Goal: Task Accomplishment & Management: Complete application form

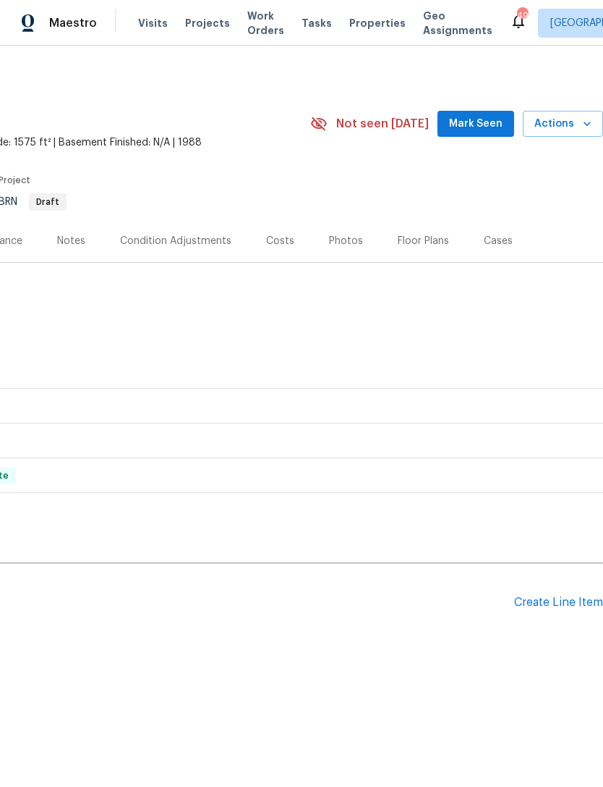
scroll to position [0, 214]
click at [559, 599] on div "Create Line Item" at bounding box center [558, 602] width 89 height 14
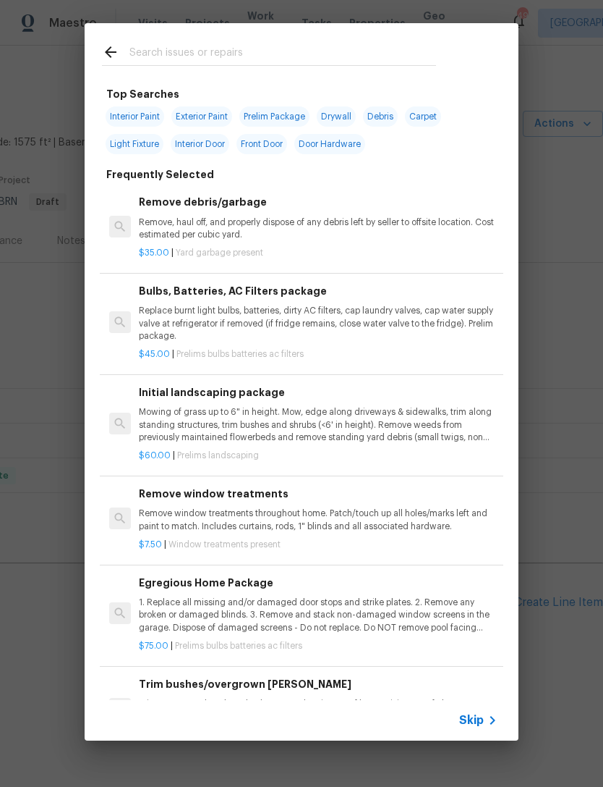
click at [369, 43] on input "text" at bounding box center [283, 54] width 307 height 22
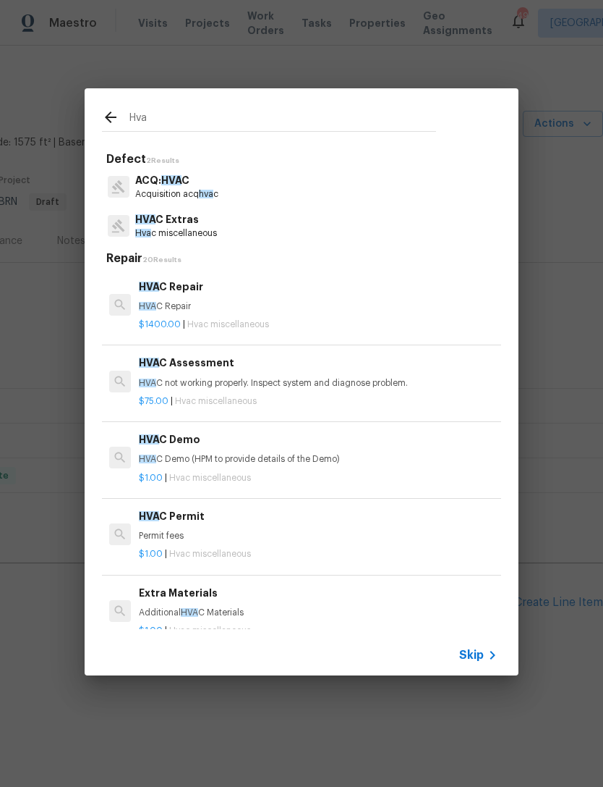
type input "Hva"
click at [407, 231] on div "HVA C Extras Hva c miscellaneous" at bounding box center [301, 225] width 399 height 39
click at [408, 232] on div "HVA C Extras Hva c miscellaneous" at bounding box center [301, 225] width 399 height 39
click at [194, 235] on p "Hva c miscellaneous" at bounding box center [176, 233] width 82 height 12
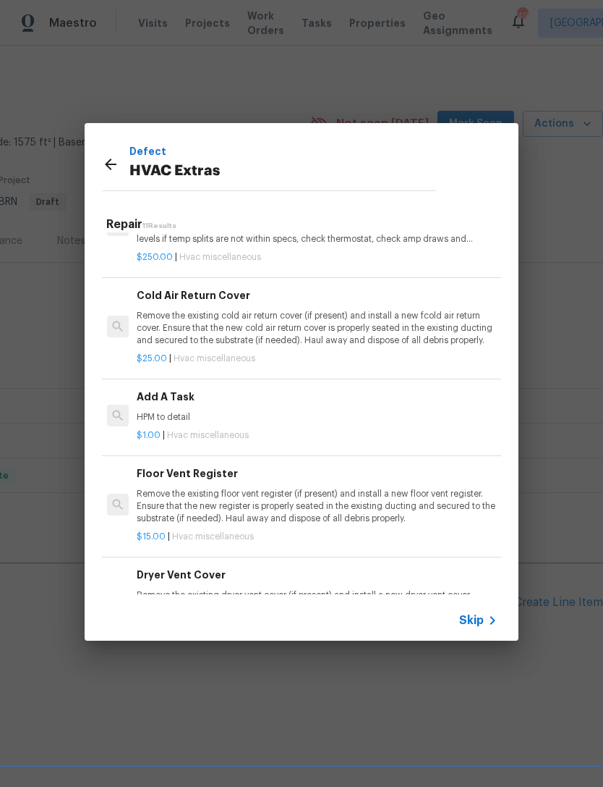
scroll to position [441, 2]
click at [164, 410] on p "HPM to detail" at bounding box center [316, 416] width 359 height 12
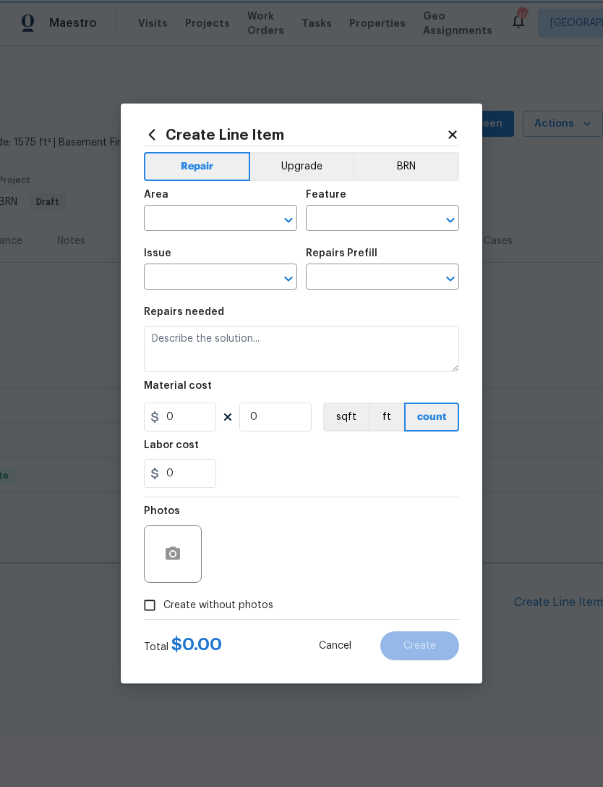
type input "HVAC"
type input "HVAC Extras"
type input "Add A Task $1.00"
type textarea "HPM to detail"
type input "1"
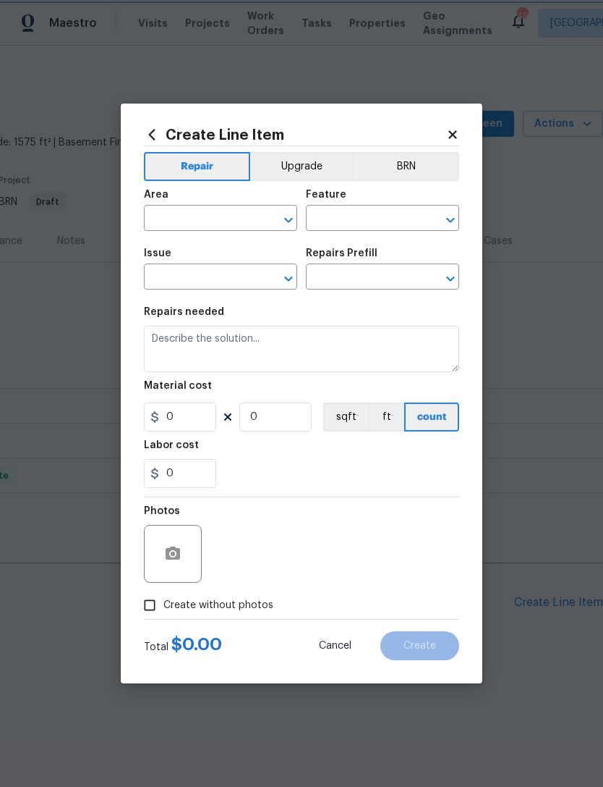
type input "1"
click at [204, 208] on input "text" at bounding box center [200, 219] width 113 height 22
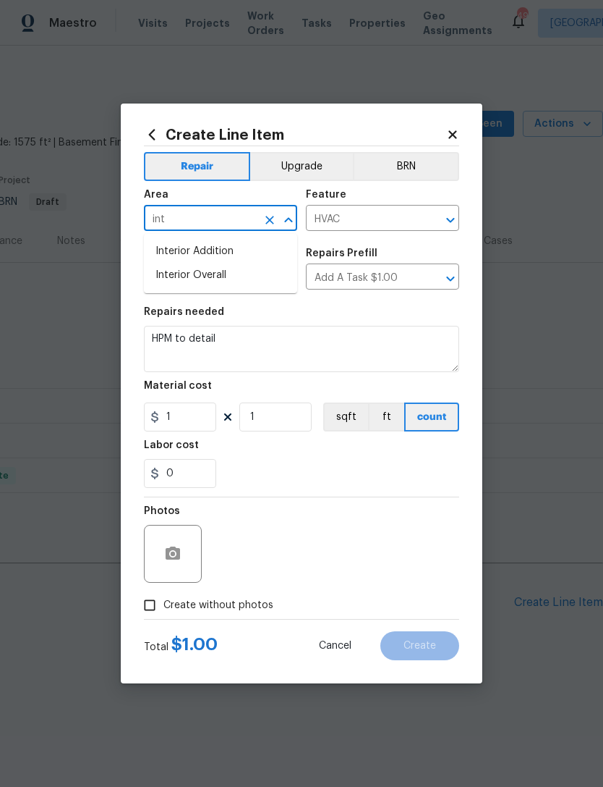
click at [184, 272] on li "Interior Overall" at bounding box center [220, 275] width 153 height 24
type input "Interior Overall"
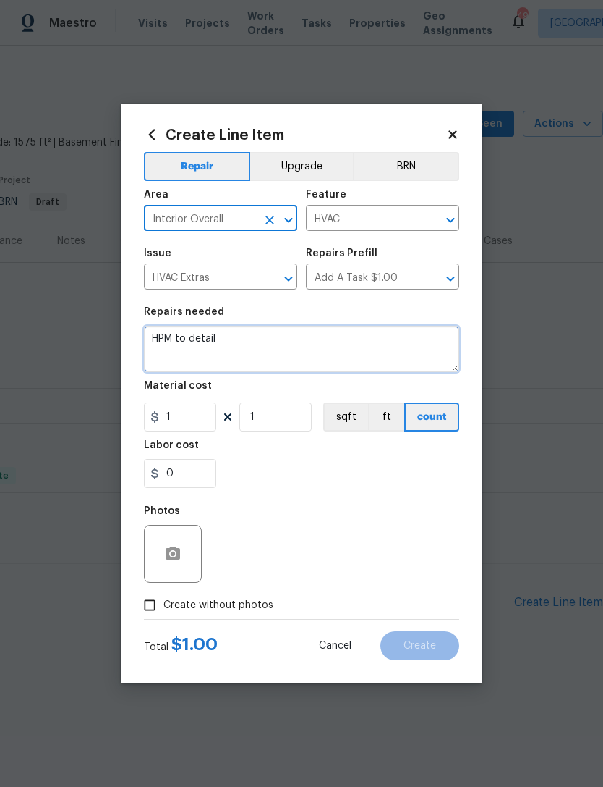
click at [256, 341] on textarea "HPM to detail" at bounding box center [301, 349] width 315 height 46
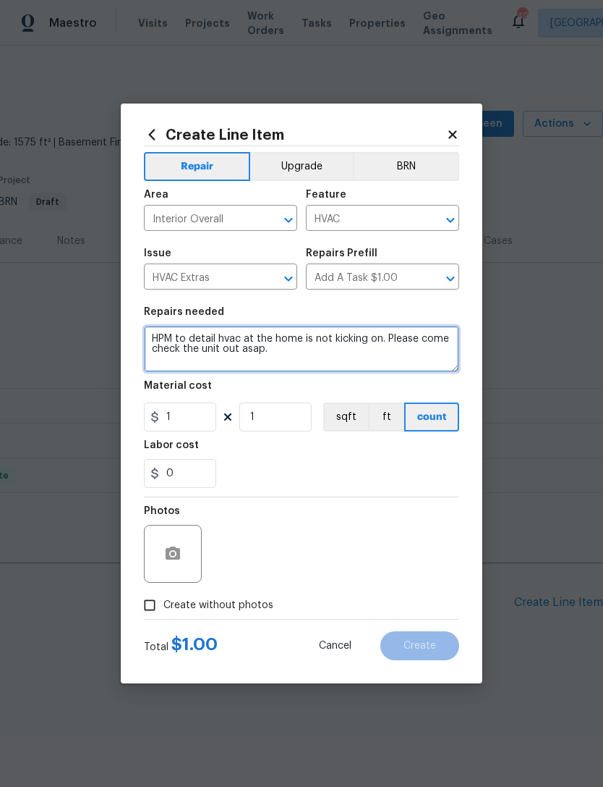
type textarea "HPM to detail hvac at the home is not kicking on. Please come check the unit ou…"
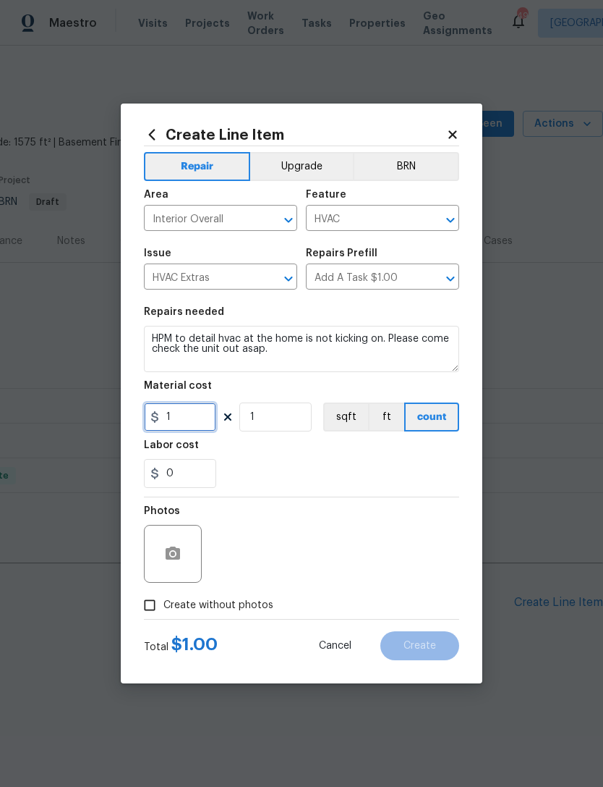
click at [190, 419] on input "1" at bounding box center [180, 416] width 72 height 29
type input "150"
click at [426, 465] on section "Repairs needed HPM to detail hvac at the home is not kicking on. Please come ch…" at bounding box center [301, 397] width 315 height 198
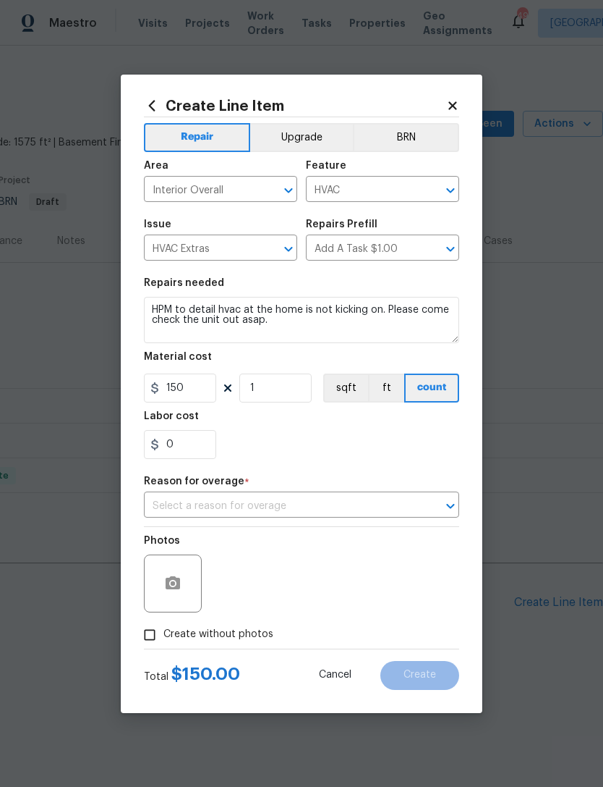
click at [145, 634] on input "Create without photos" at bounding box center [149, 634] width 27 height 27
checkbox input "true"
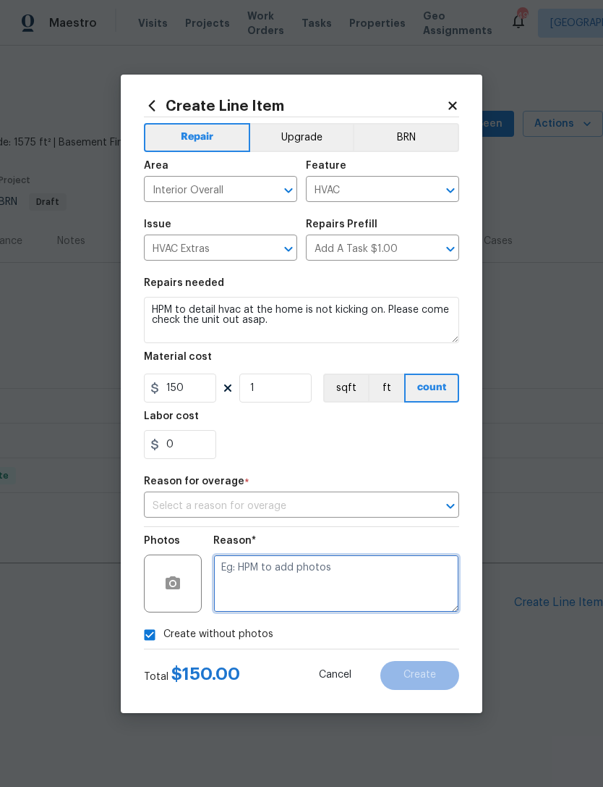
click at [395, 580] on textarea at bounding box center [336, 583] width 246 height 58
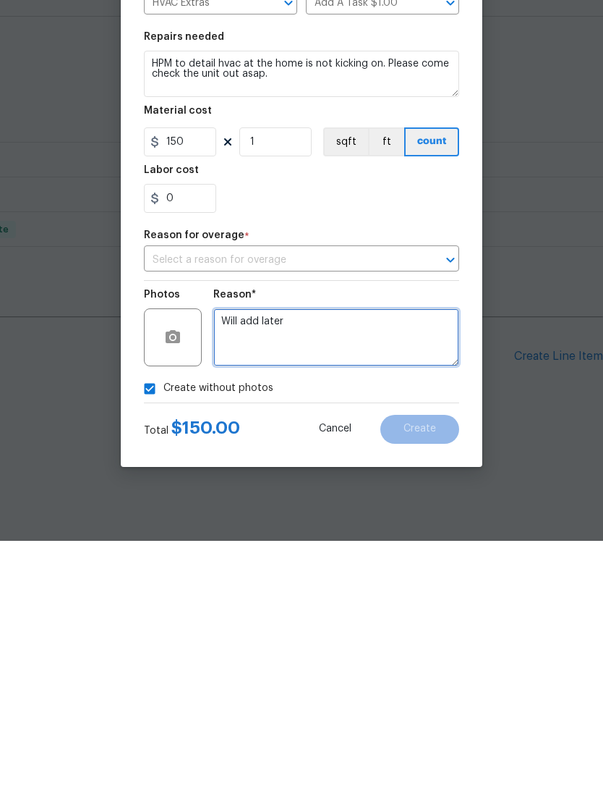
type textarea "Will add later"
click at [436, 476] on div "Reason for overage *" at bounding box center [301, 485] width 315 height 19
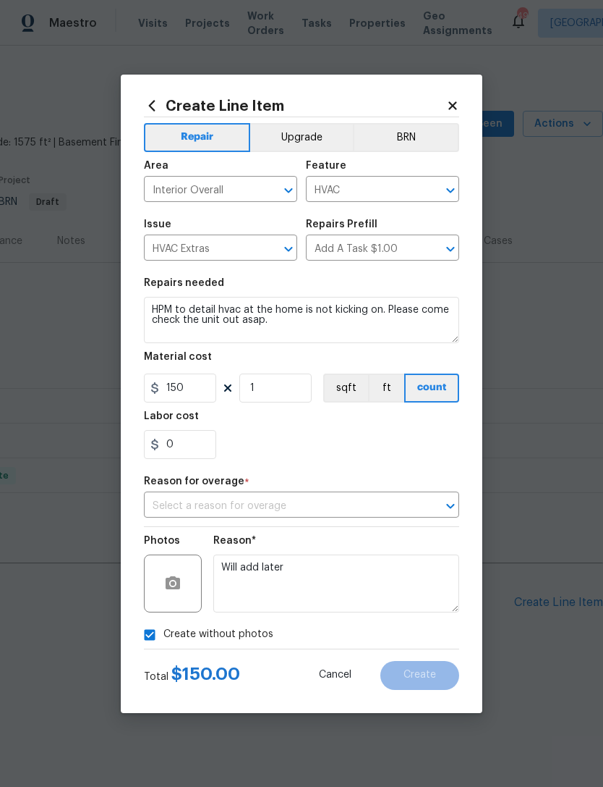
click at [413, 509] on input "text" at bounding box center [281, 506] width 275 height 22
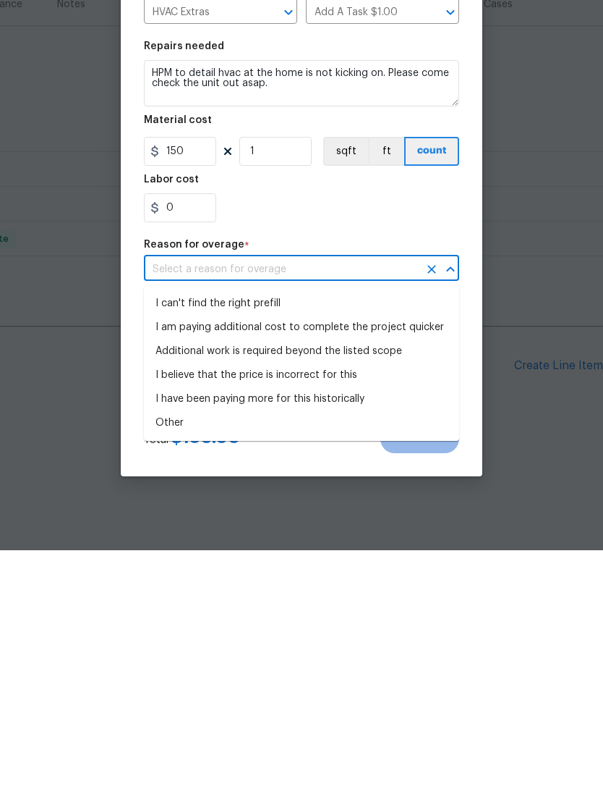
click at [371, 648] on li "Other" at bounding box center [301, 660] width 315 height 24
type input "Other"
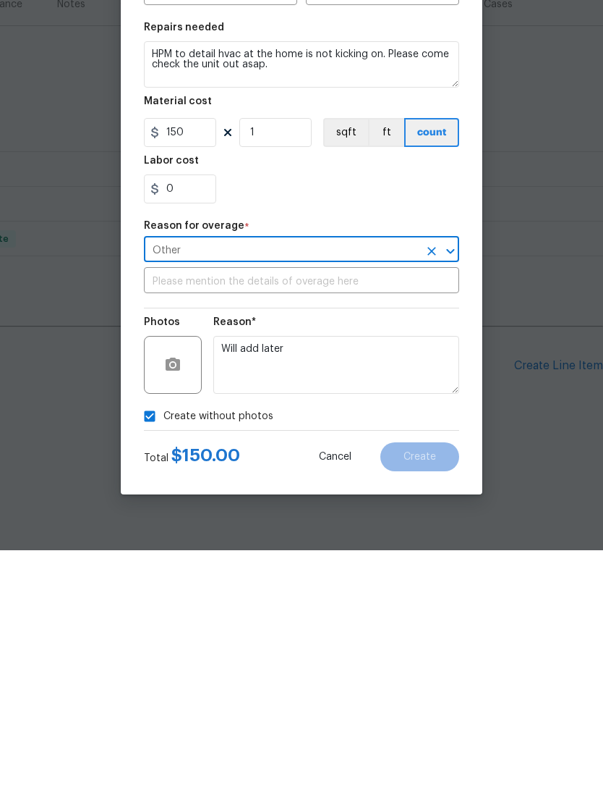
click at [436, 639] on div "Create without photos" at bounding box center [301, 652] width 315 height 27
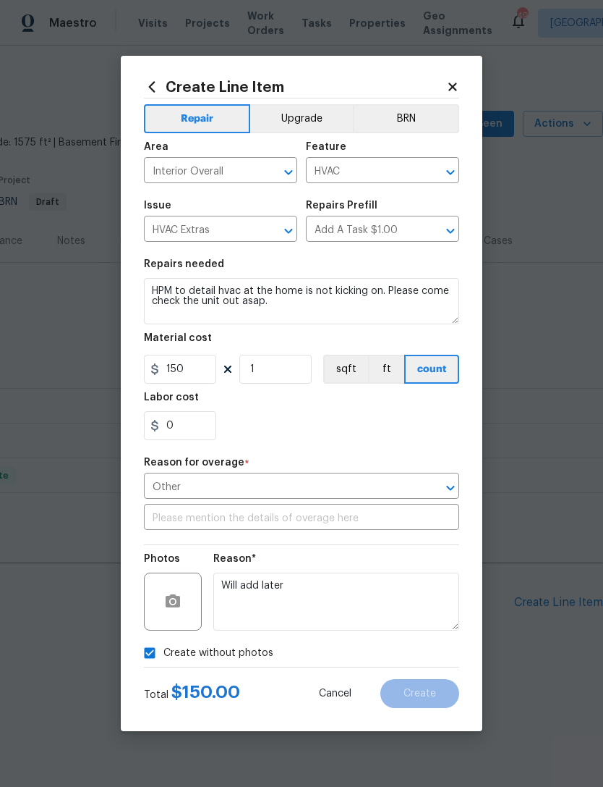
click at [432, 497] on button "Clear" at bounding box center [432, 488] width 20 height 20
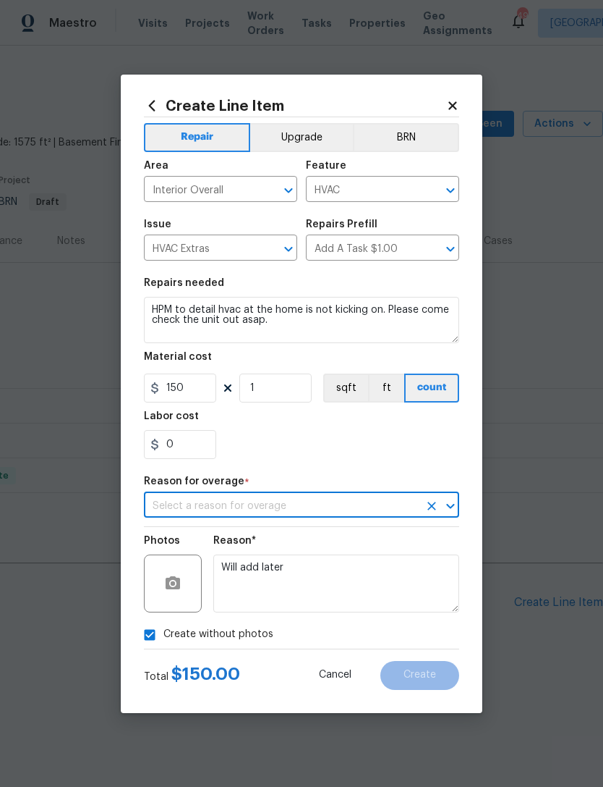
click at [437, 497] on div at bounding box center [441, 506] width 38 height 20
click at [394, 501] on input "text" at bounding box center [281, 506] width 275 height 22
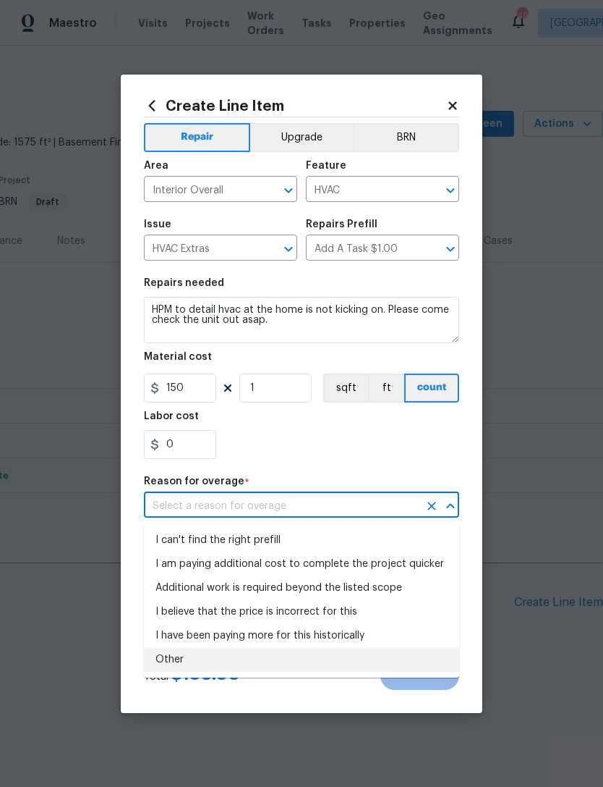
click at [189, 534] on li "I can't find the right prefill" at bounding box center [301, 540] width 315 height 24
type input "I can't find the right prefill"
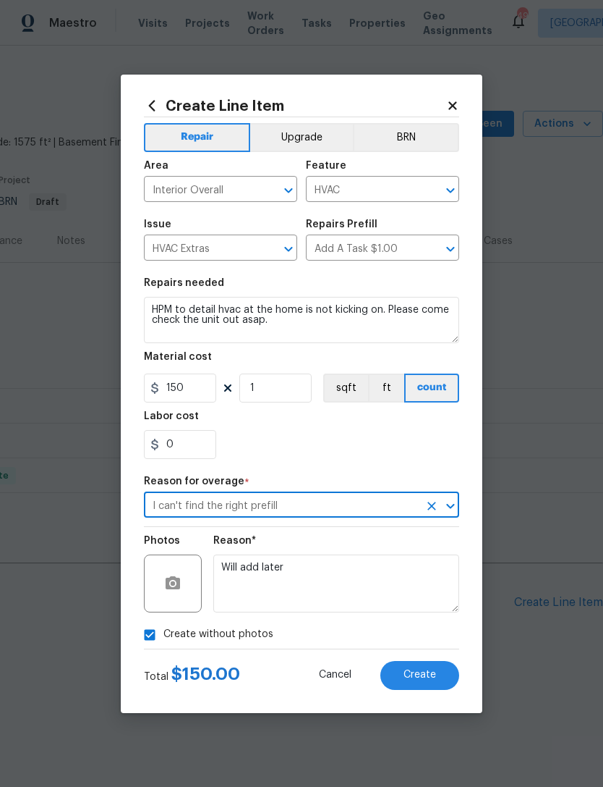
click at [444, 465] on section "Repairs needed HPM to detail hvac at the home is not kicking on. Please come ch…" at bounding box center [301, 368] width 315 height 198
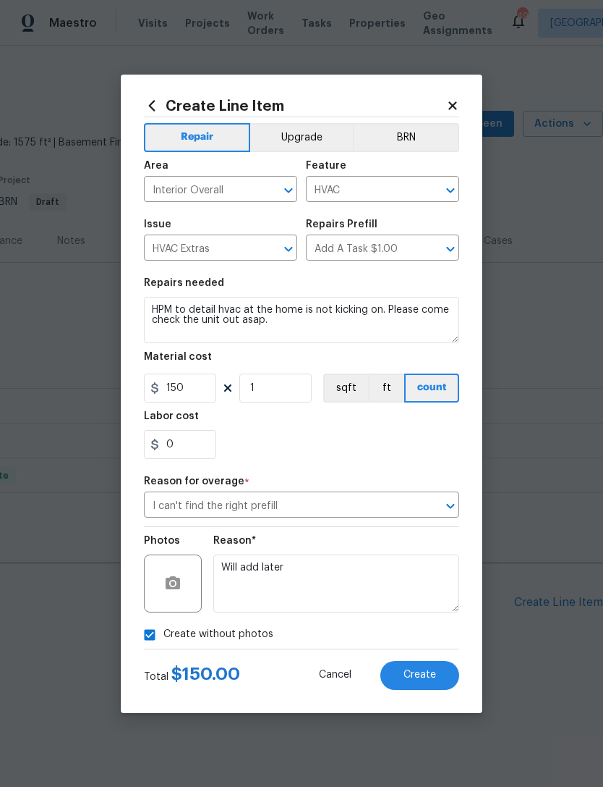
click at [430, 446] on div "0" at bounding box center [301, 444] width 315 height 29
click at [441, 681] on button "Create" at bounding box center [420, 675] width 79 height 29
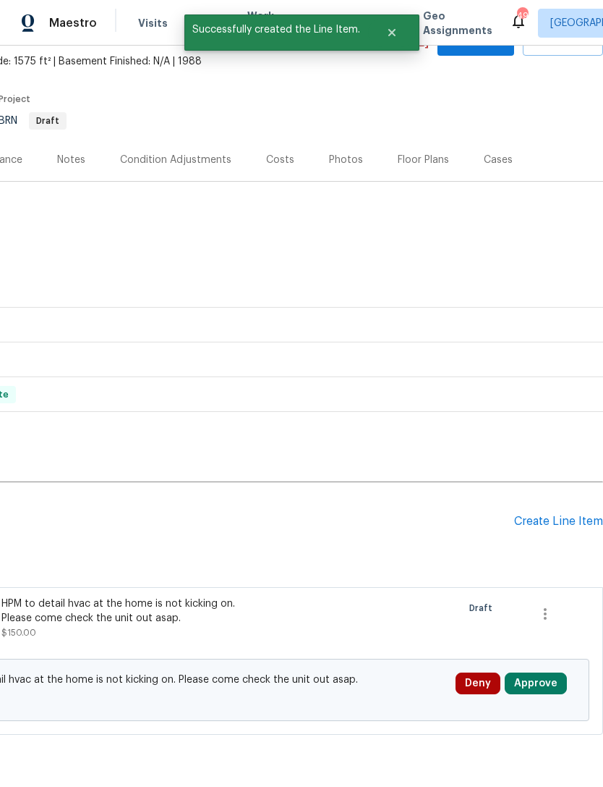
scroll to position [81, 214]
click at [535, 686] on button "Approve" at bounding box center [536, 683] width 62 height 22
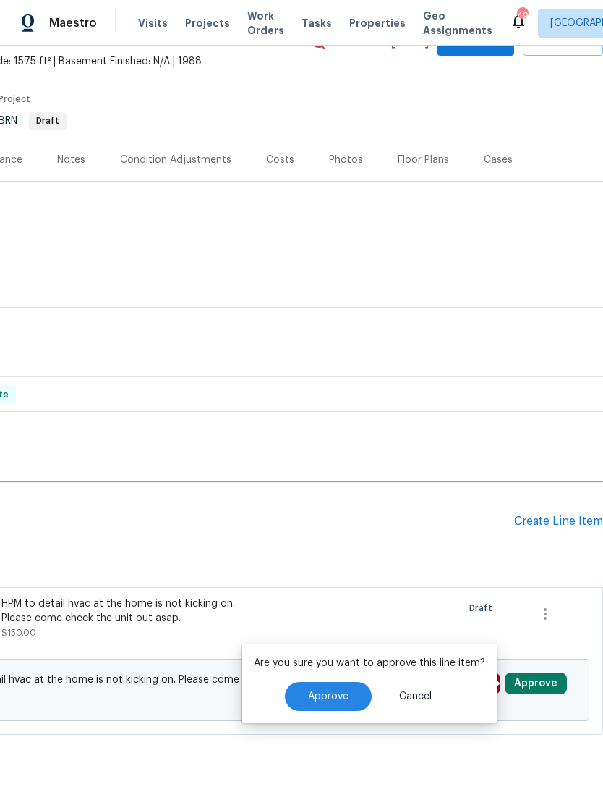
click at [340, 696] on span "Approve" at bounding box center [328, 696] width 41 height 11
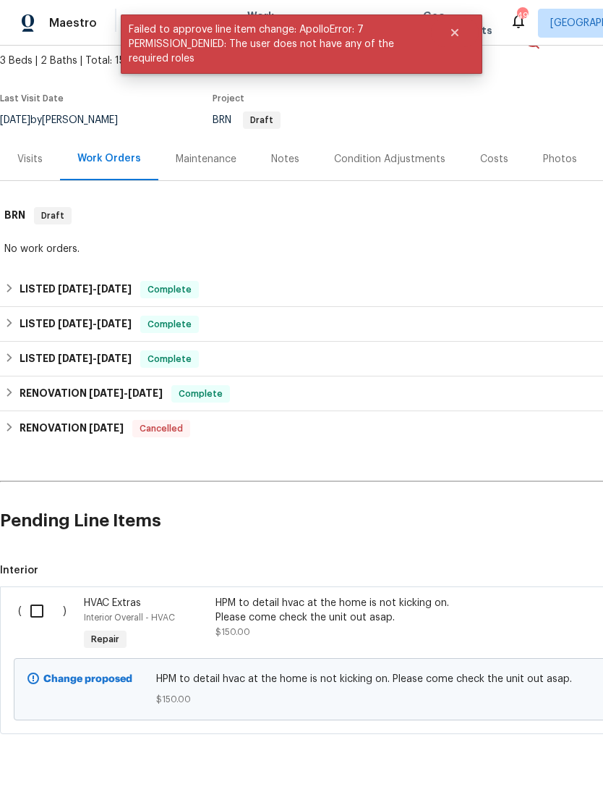
scroll to position [81, 0]
click at [373, 604] on div "HPM to detail hvac at the home is not kicking on. Please come check the unit ou…" at bounding box center [343, 610] width 255 height 29
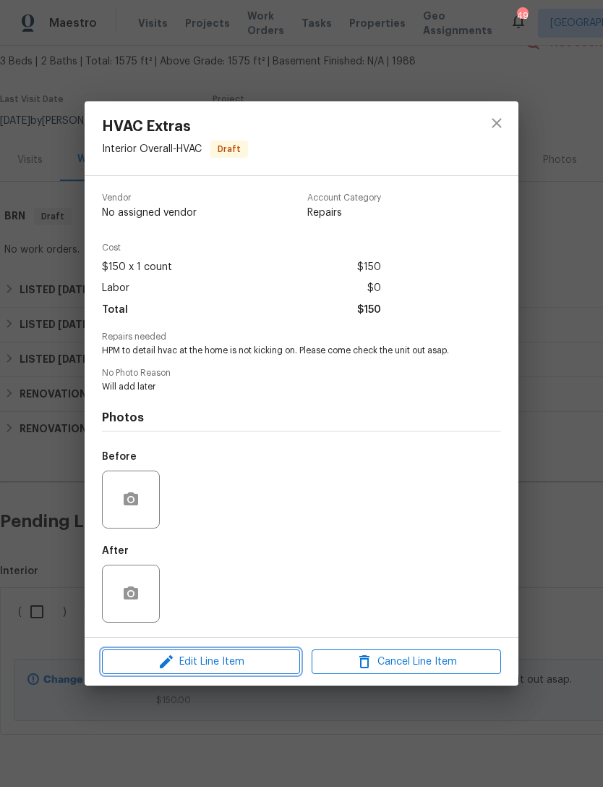
click at [198, 658] on span "Edit Line Item" at bounding box center [201, 662] width 190 height 18
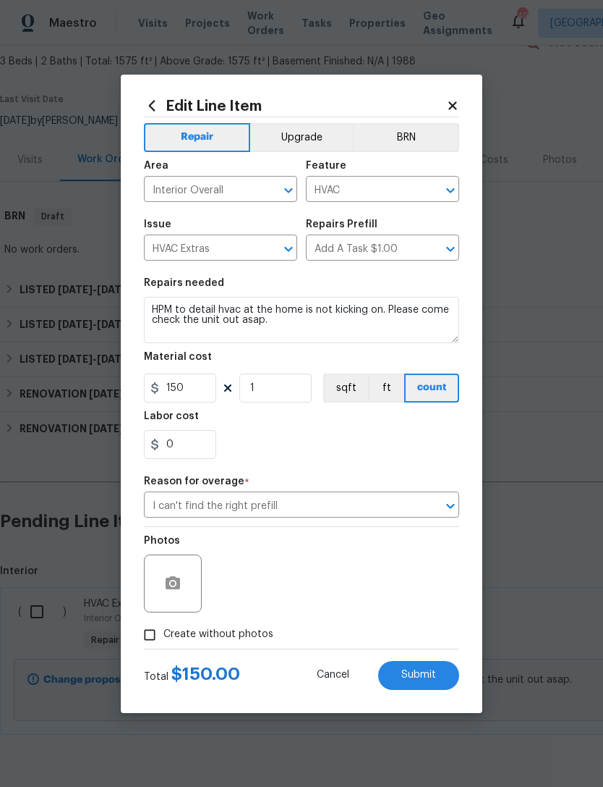
click at [428, 671] on span "Submit" at bounding box center [419, 674] width 35 height 11
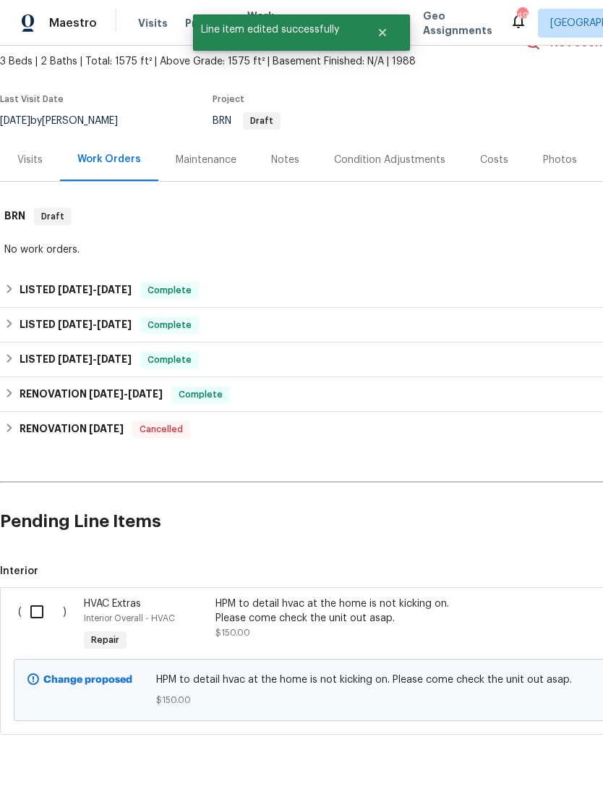
click at [45, 611] on input "checkbox" at bounding box center [42, 611] width 41 height 30
checkbox input "true"
click at [531, 747] on span "Create Work Order" at bounding box center [520, 751] width 96 height 18
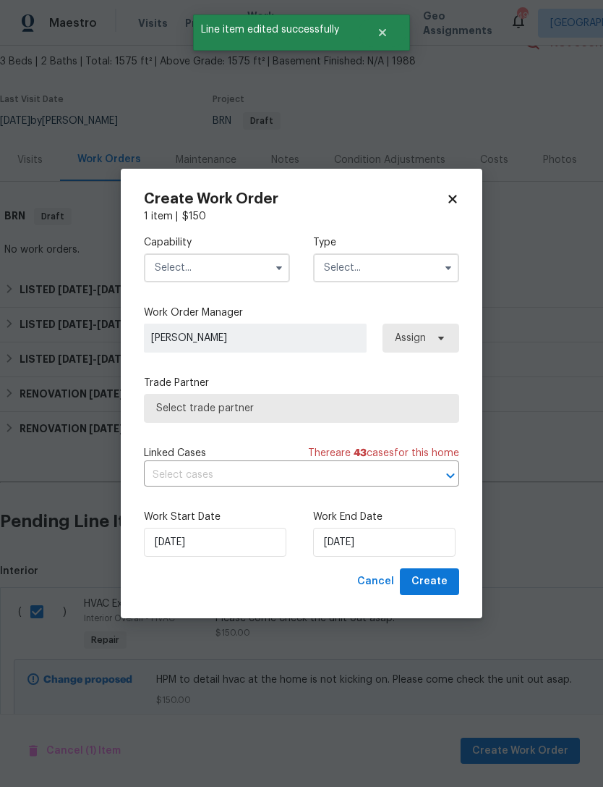
click at [255, 264] on input "text" at bounding box center [217, 267] width 146 height 29
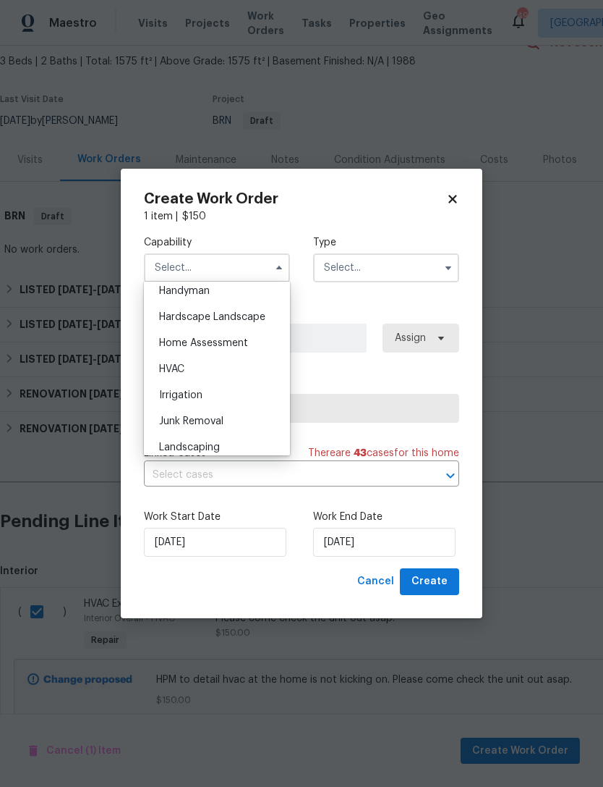
scroll to position [802, 0]
click at [192, 363] on div "HVAC" at bounding box center [217, 370] width 139 height 26
type input "HVAC"
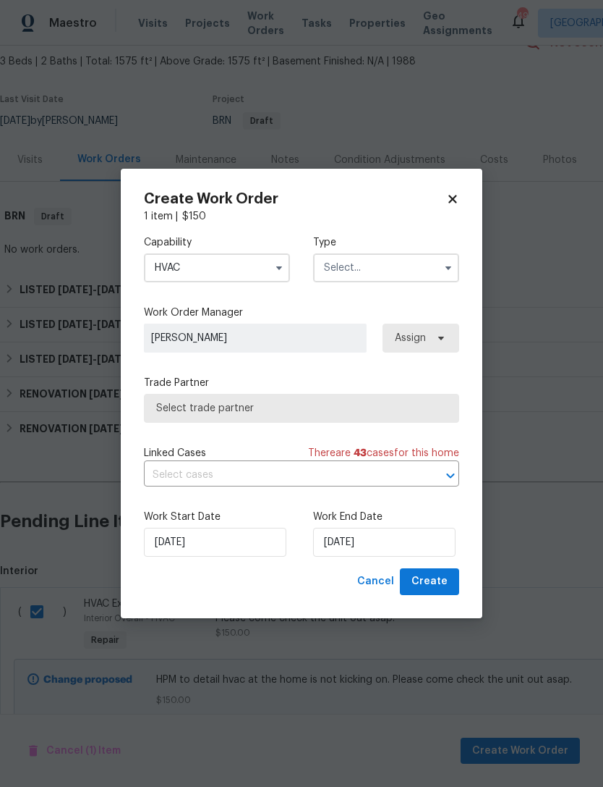
click at [437, 268] on input "text" at bounding box center [386, 267] width 146 height 29
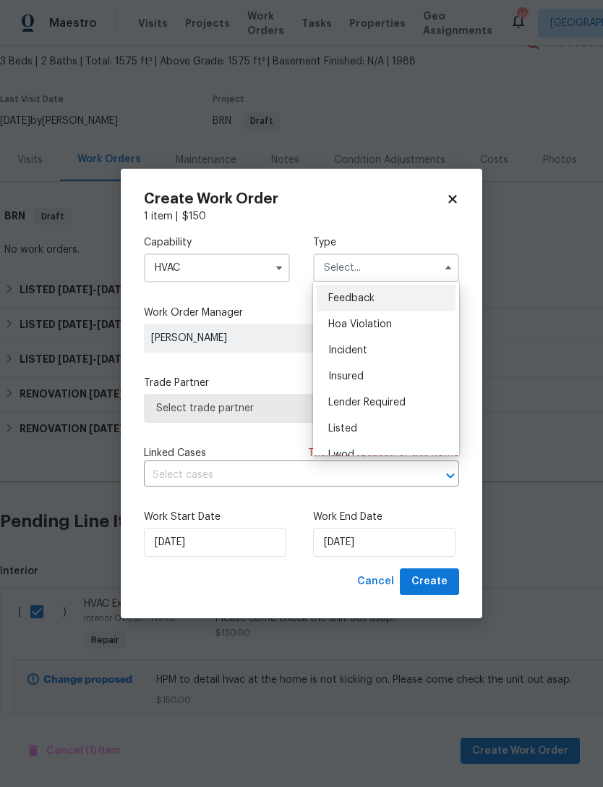
click at [349, 429] on span "Listed" at bounding box center [342, 428] width 29 height 10
type input "Listed"
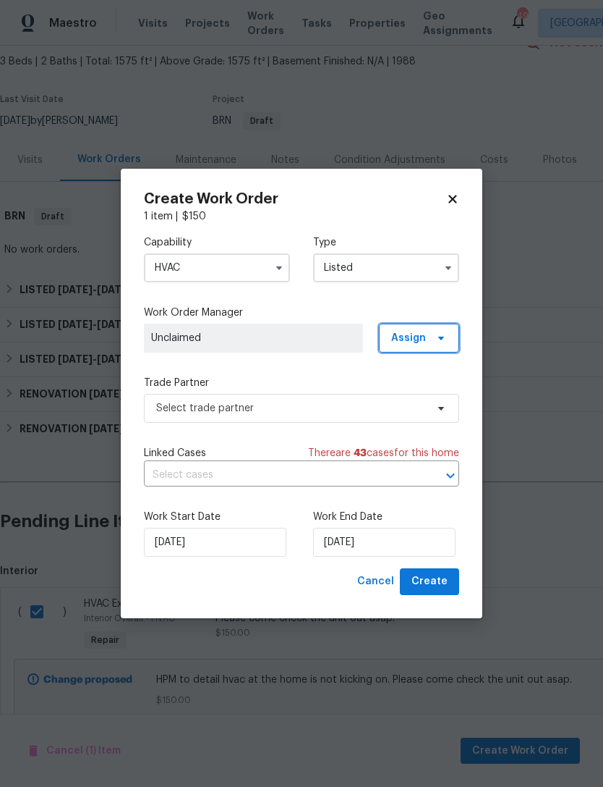
click at [425, 347] on span "Assign" at bounding box center [419, 337] width 80 height 29
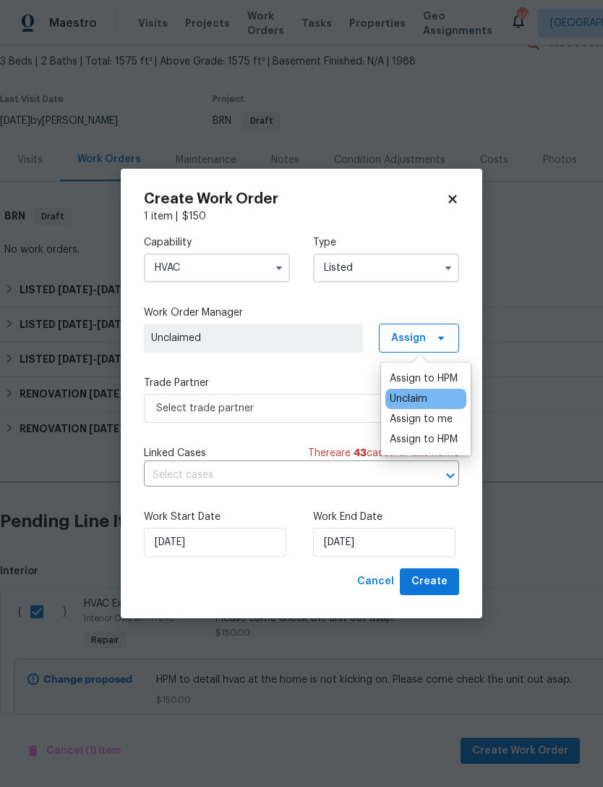
click at [441, 378] on div "Assign to HPM" at bounding box center [424, 378] width 68 height 14
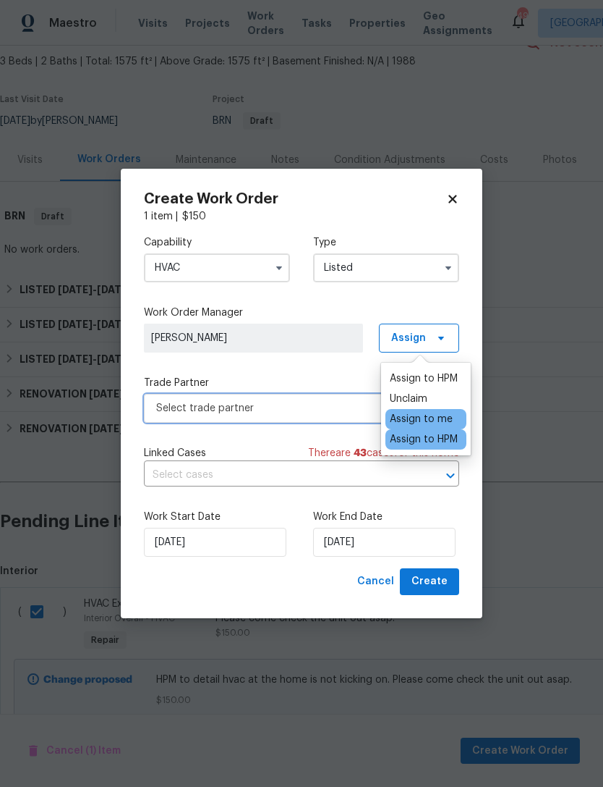
click at [334, 413] on span "Select trade partner" at bounding box center [291, 408] width 270 height 14
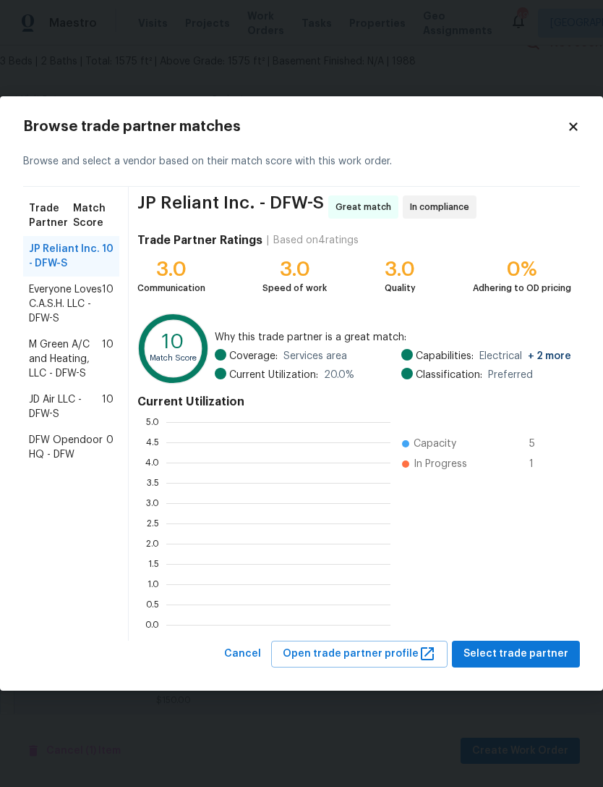
scroll to position [1, 1]
click at [56, 355] on span "M Green A/C and Heating, LLC - DFW-S" at bounding box center [65, 358] width 73 height 43
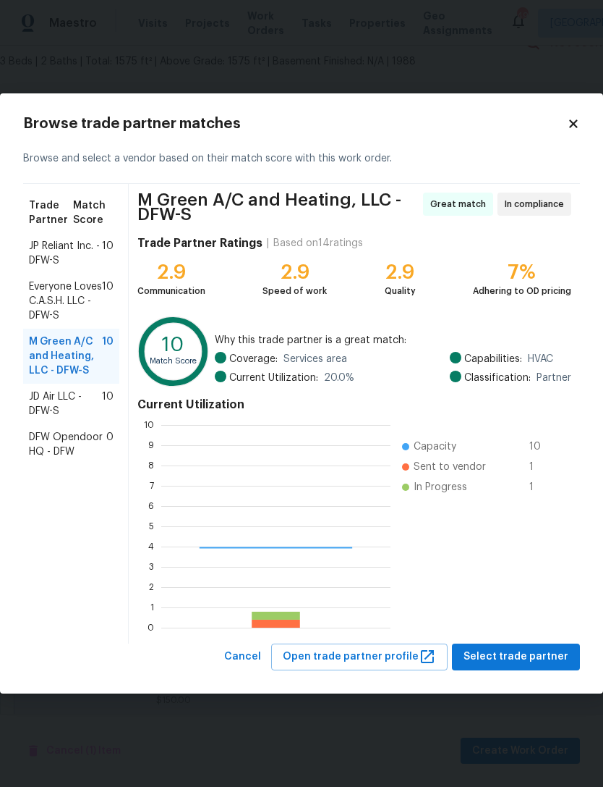
scroll to position [203, 229]
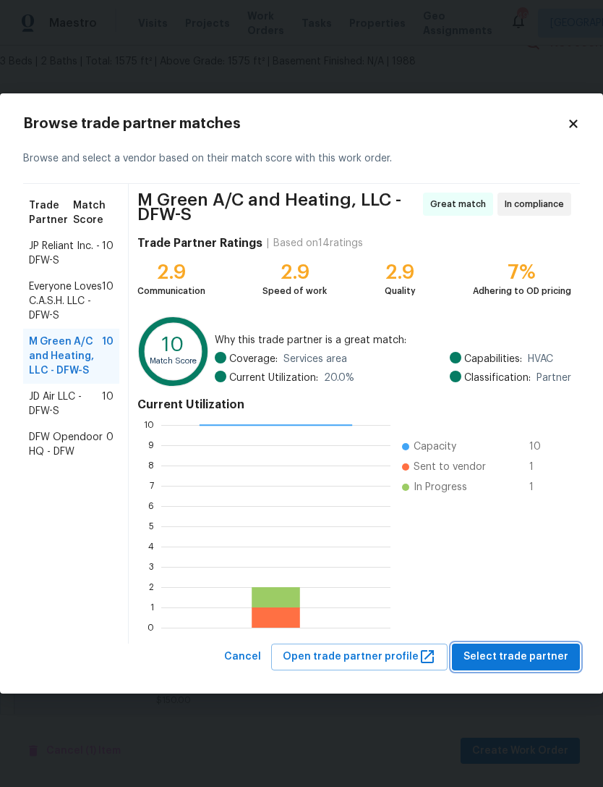
click at [523, 657] on span "Select trade partner" at bounding box center [516, 657] width 105 height 18
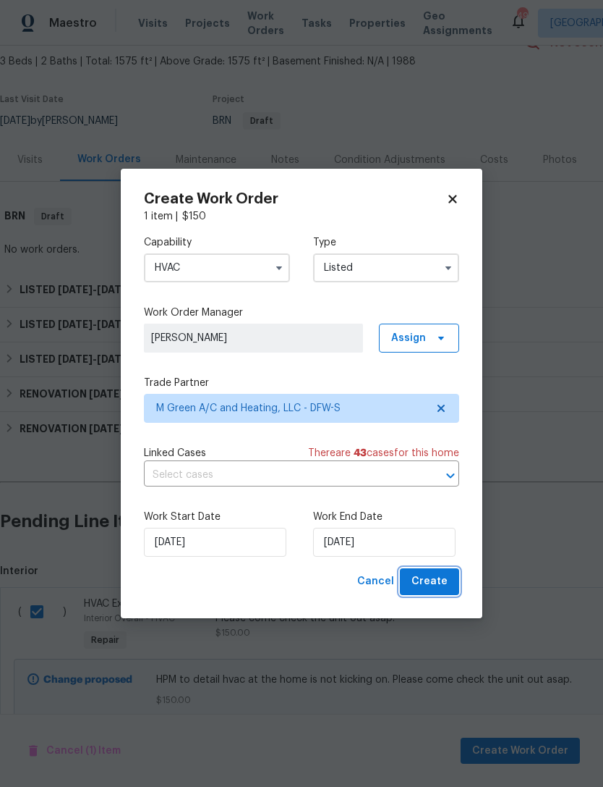
click at [437, 582] on span "Create" at bounding box center [430, 581] width 36 height 18
checkbox input "false"
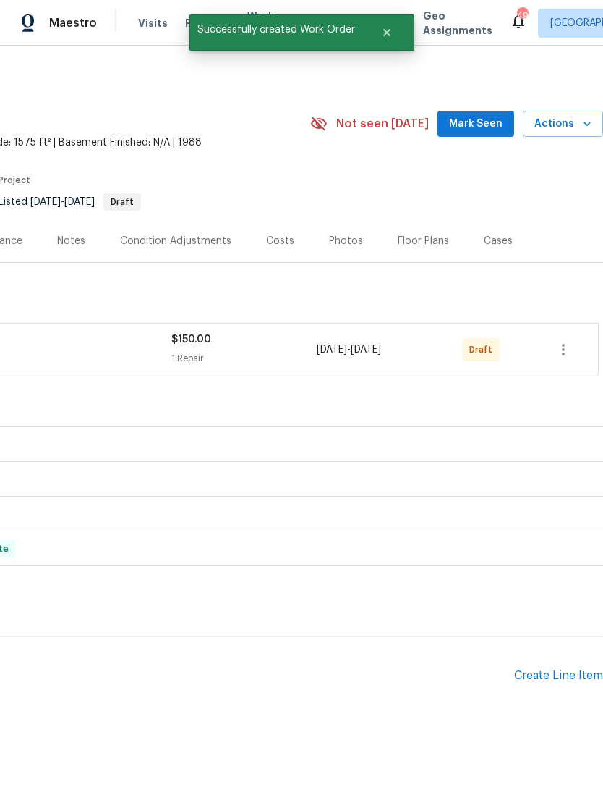
scroll to position [0, 214]
click at [574, 332] on button "button" at bounding box center [563, 349] width 35 height 35
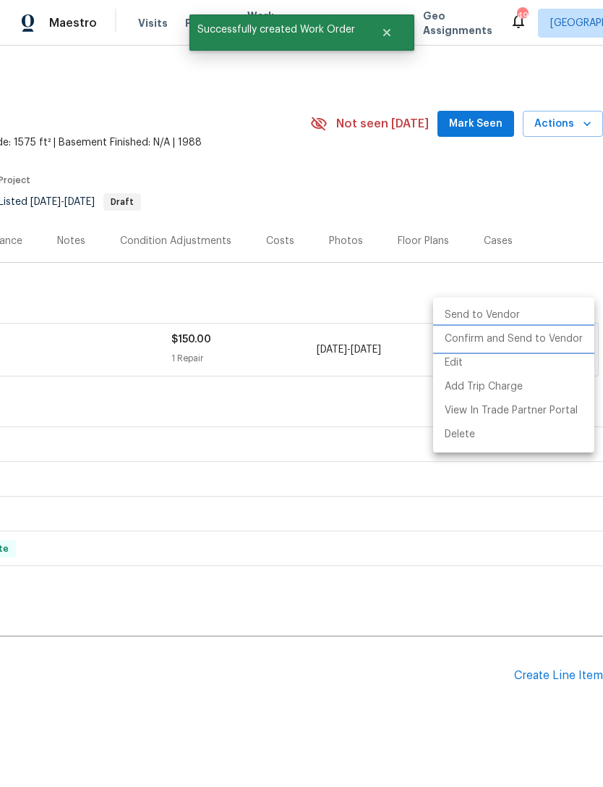
click at [548, 337] on li "Confirm and Send to Vendor" at bounding box center [513, 339] width 161 height 24
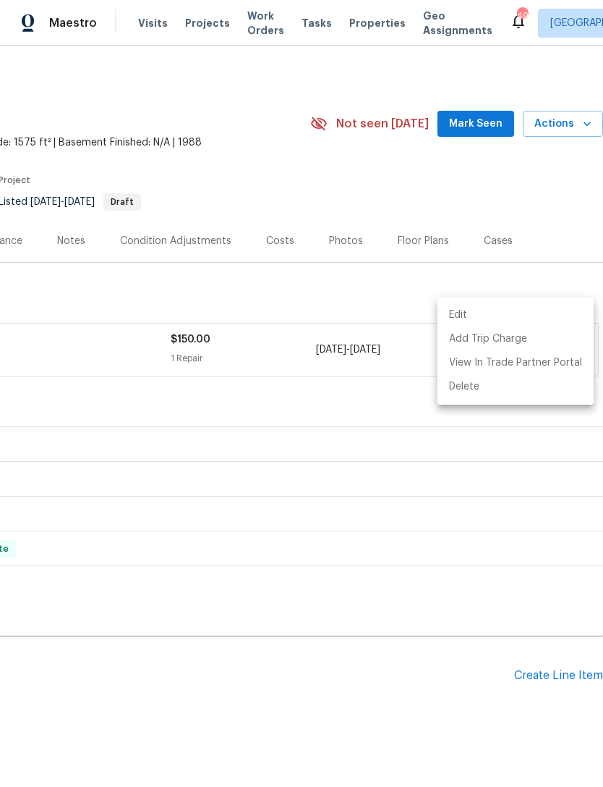
click at [463, 678] on div at bounding box center [301, 393] width 603 height 787
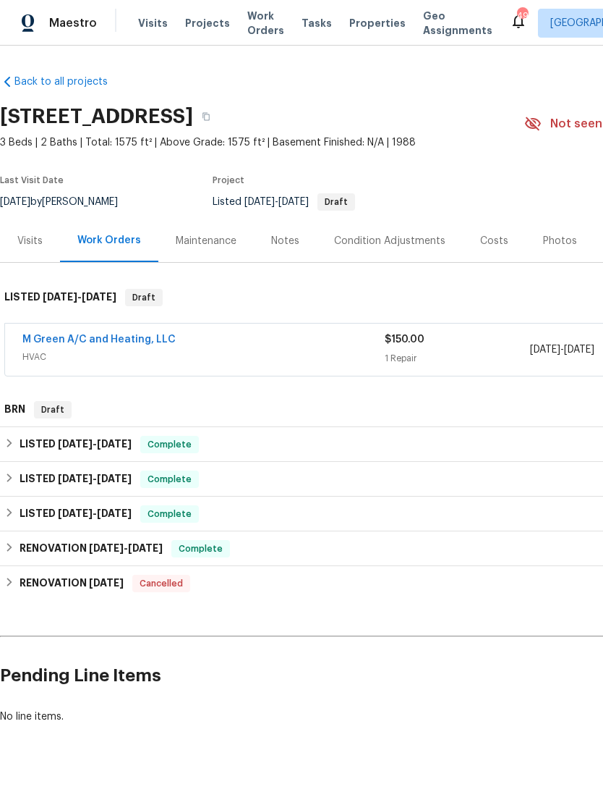
scroll to position [0, 0]
click at [54, 334] on link "M Green A/C and Heating, LLC" at bounding box center [98, 339] width 153 height 10
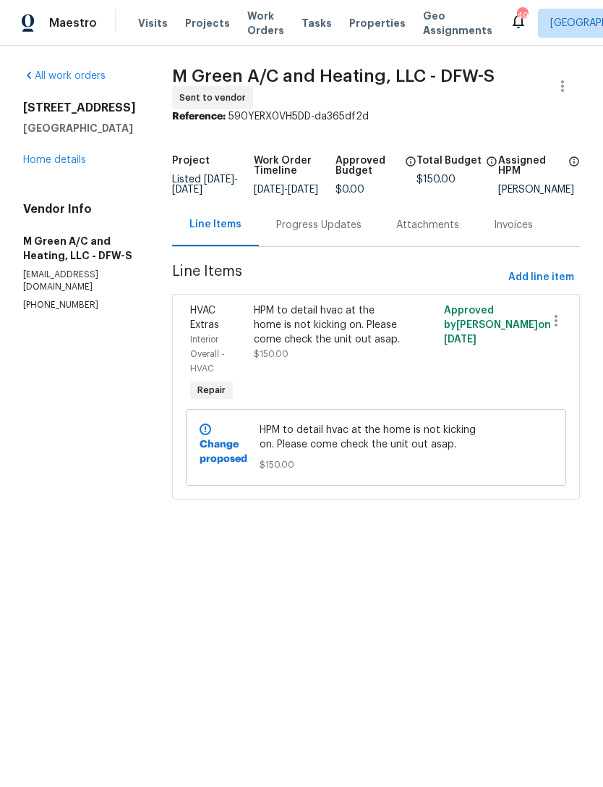
click at [362, 232] on div "Progress Updates" at bounding box center [318, 225] width 85 height 14
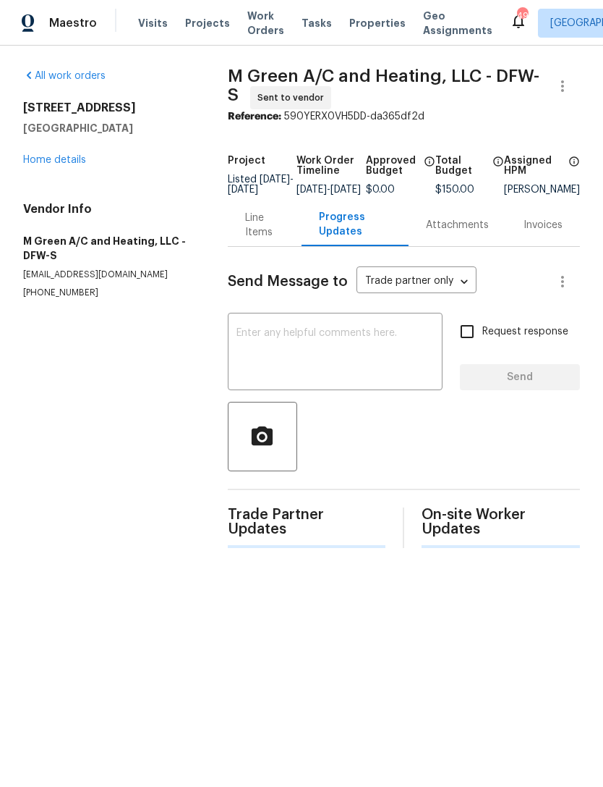
click at [395, 363] on textarea at bounding box center [336, 353] width 198 height 51
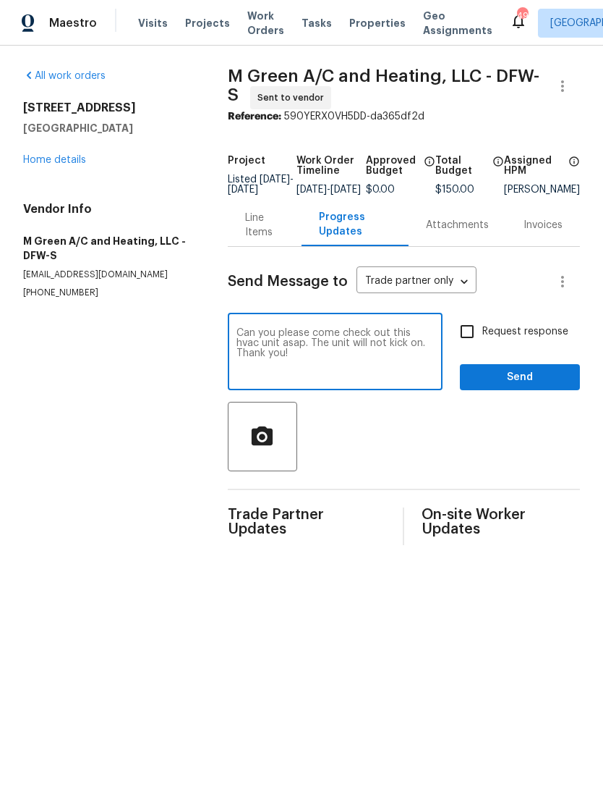
type textarea "Can you please come check out this hvac unit asap. The unit will not kick on. T…"
click at [472, 347] on input "Request response" at bounding box center [467, 331] width 30 height 30
checkbox input "true"
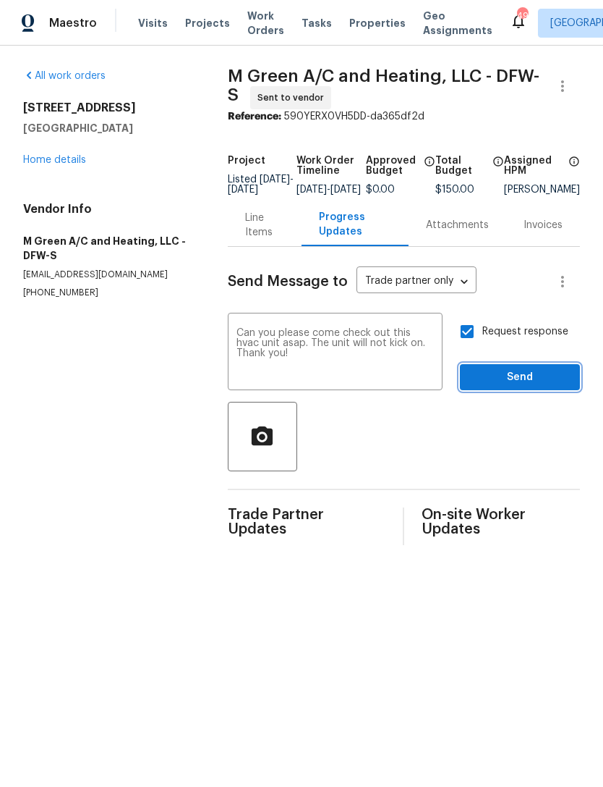
click at [531, 386] on span "Send" at bounding box center [520, 377] width 97 height 18
